Goal: Navigation & Orientation: Find specific page/section

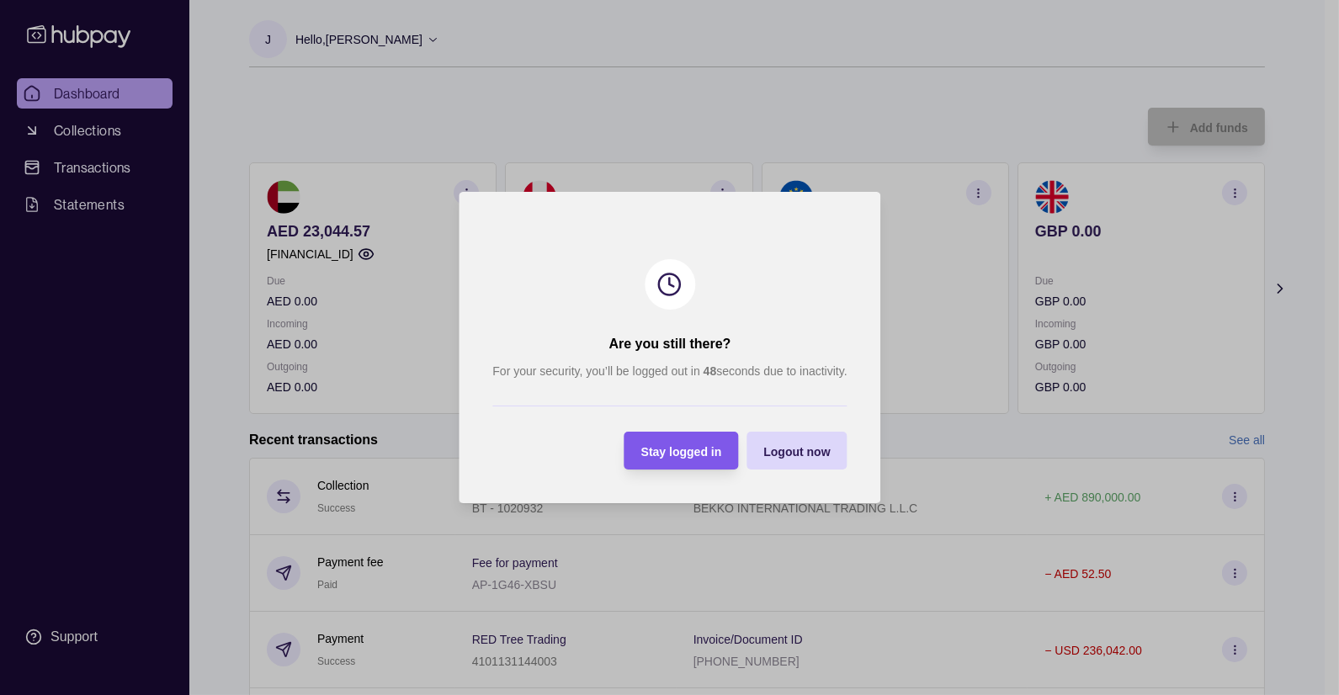
click at [650, 434] on div "Stay logged in" at bounding box center [668, 451] width 106 height 38
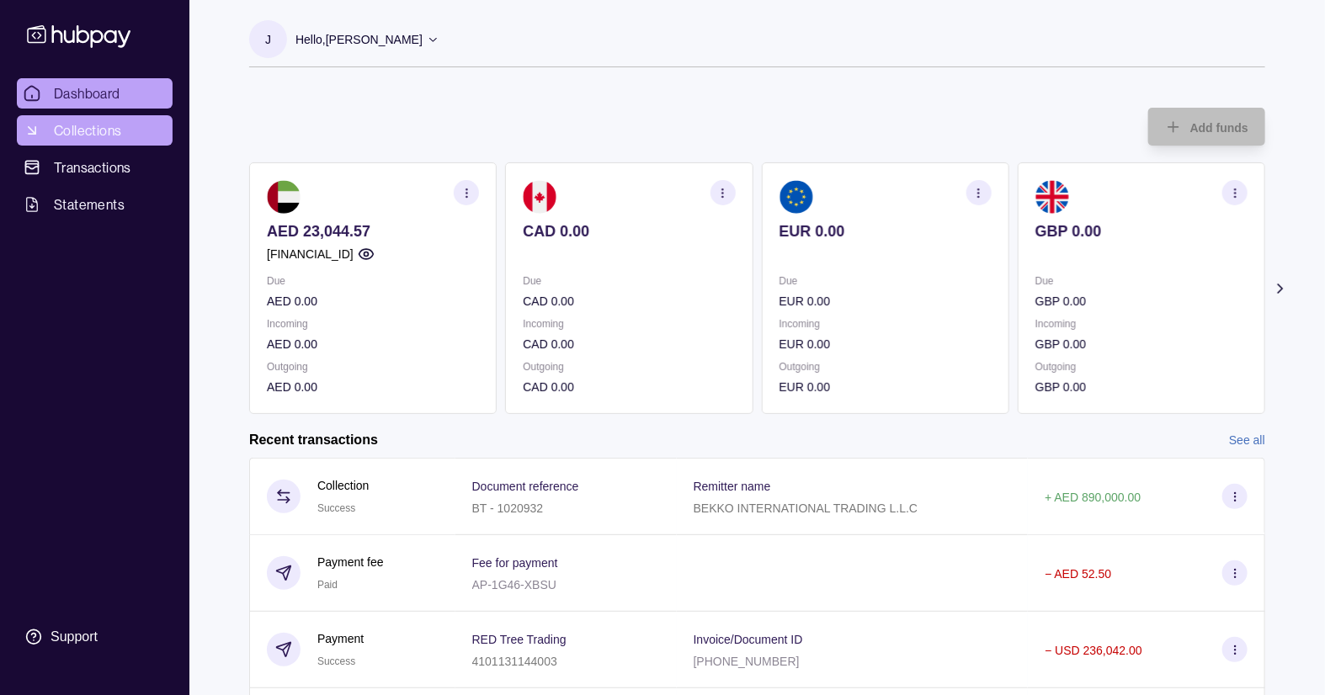
click at [82, 126] on span "Collections" at bounding box center [87, 130] width 67 height 20
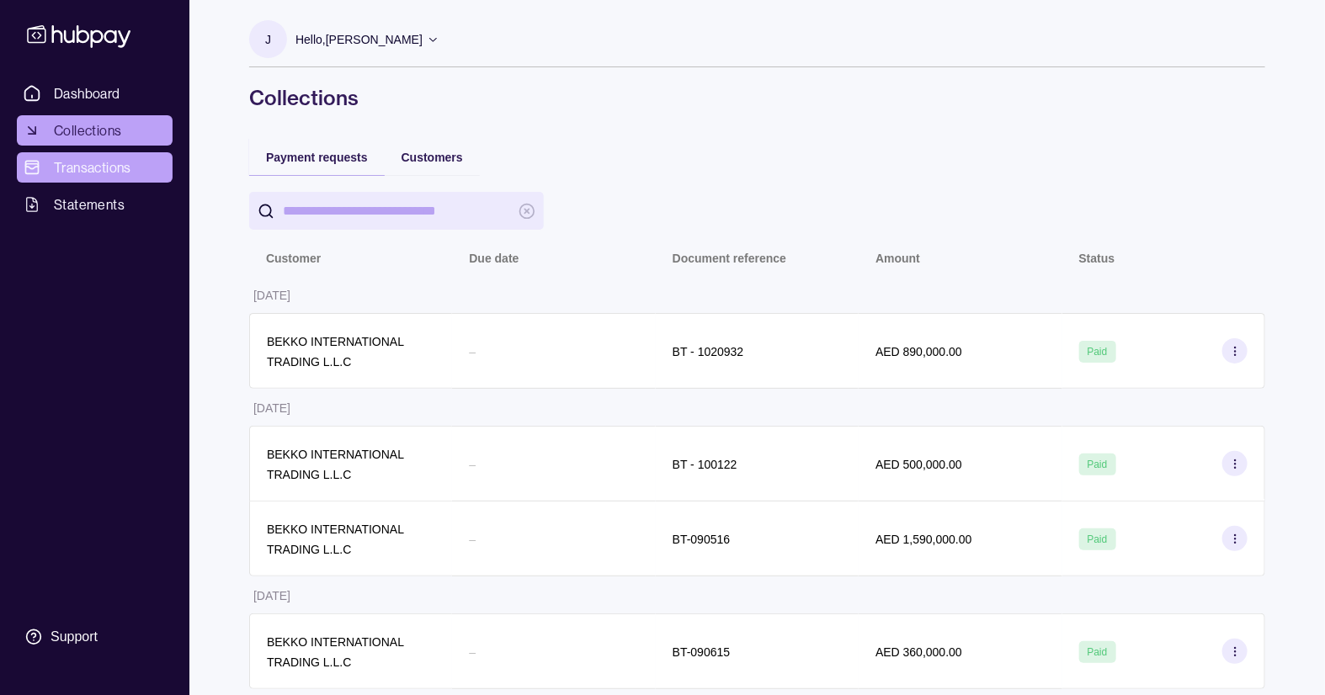
click at [116, 157] on link "Transactions" at bounding box center [95, 167] width 156 height 30
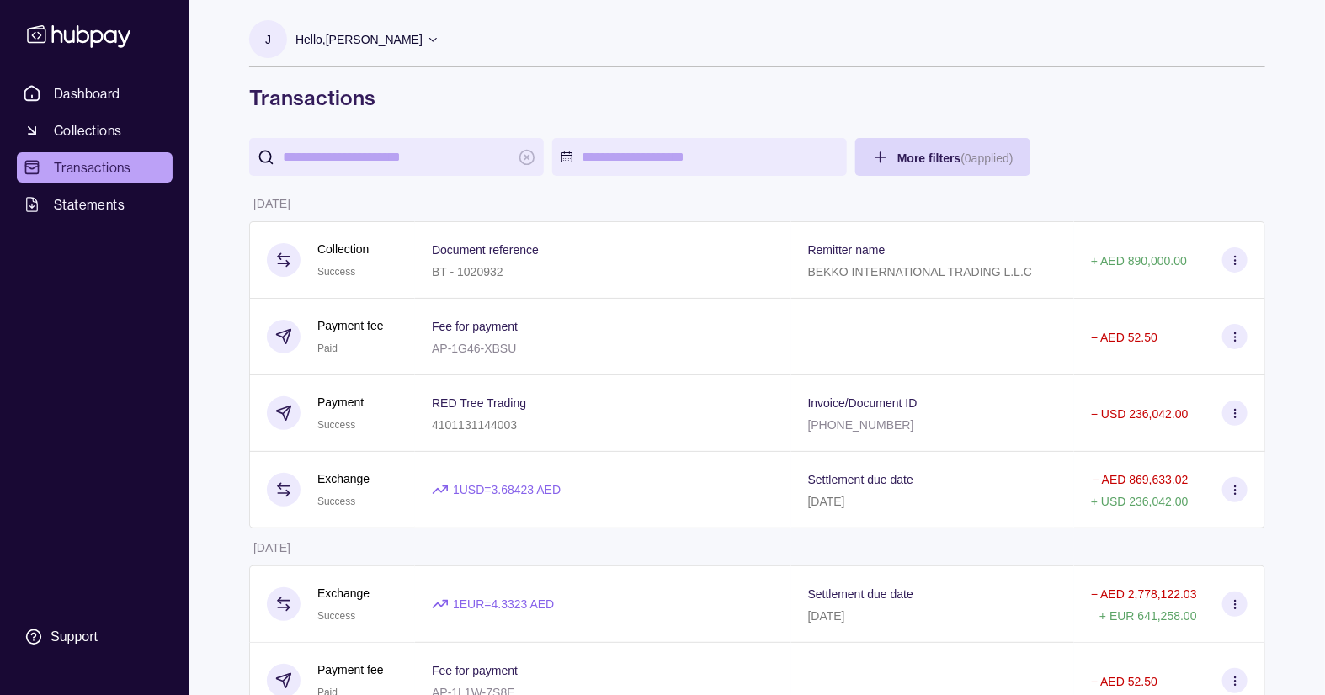
click at [104, 203] on span "Statements" at bounding box center [89, 204] width 71 height 20
